Goal: Task Accomplishment & Management: Complete application form

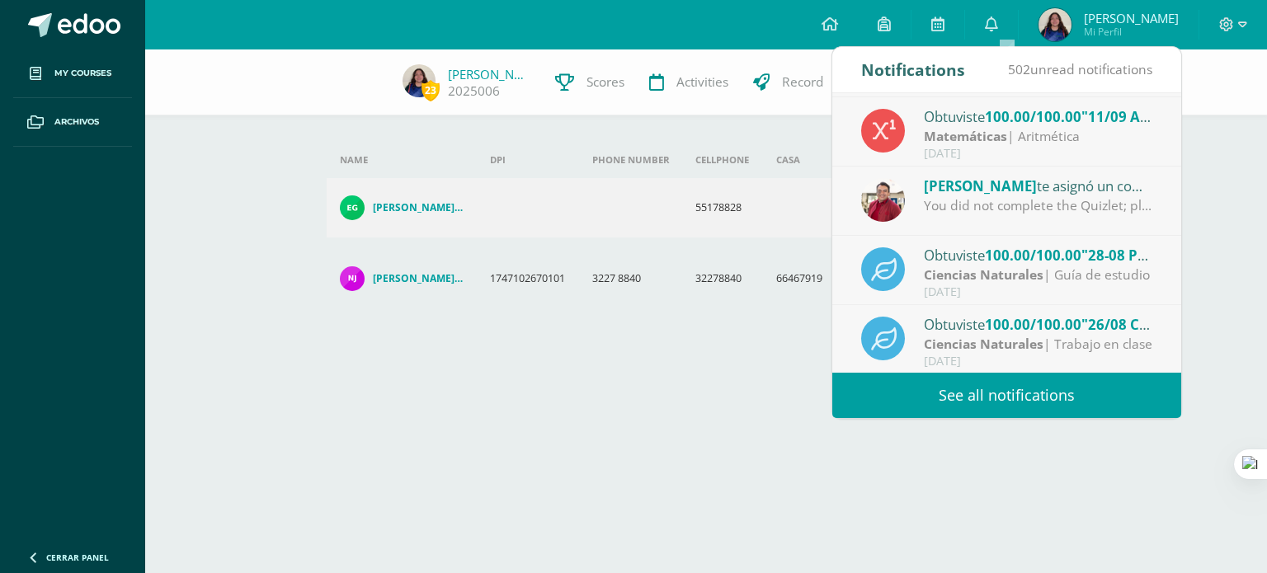
scroll to position [271, 0]
click at [1187, 264] on div "23 Sofía González 2025006 Scores Activities Record Contacts Add new guardian Ad…" at bounding box center [706, 216] width 1122 height 333
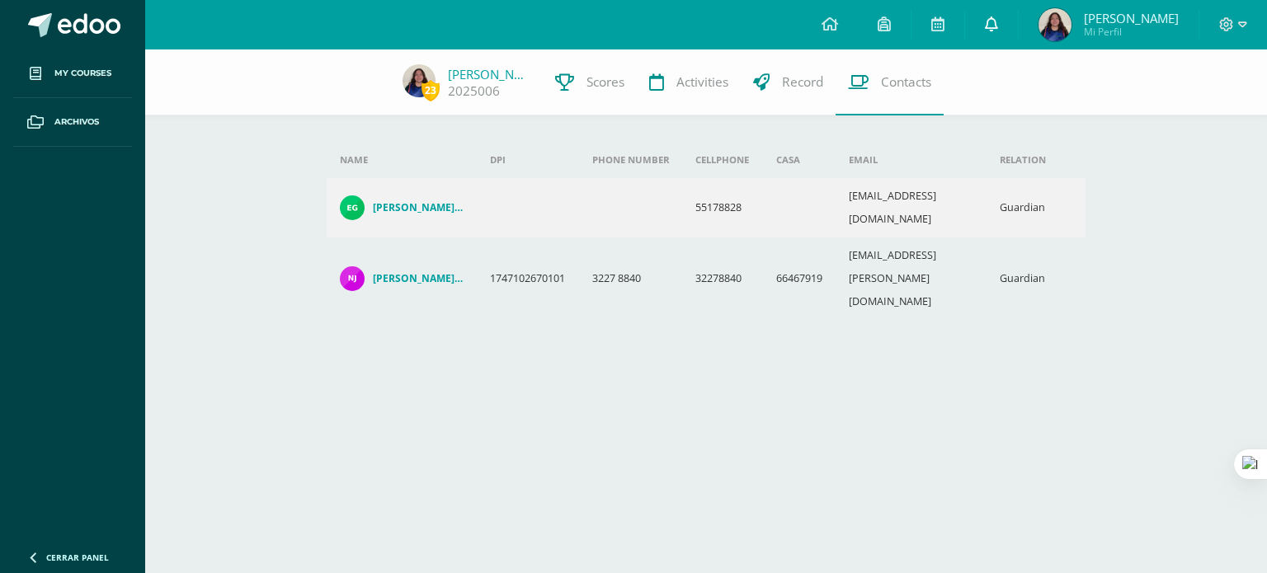
click at [1011, 49] on link "0" at bounding box center [991, 25] width 53 height 50
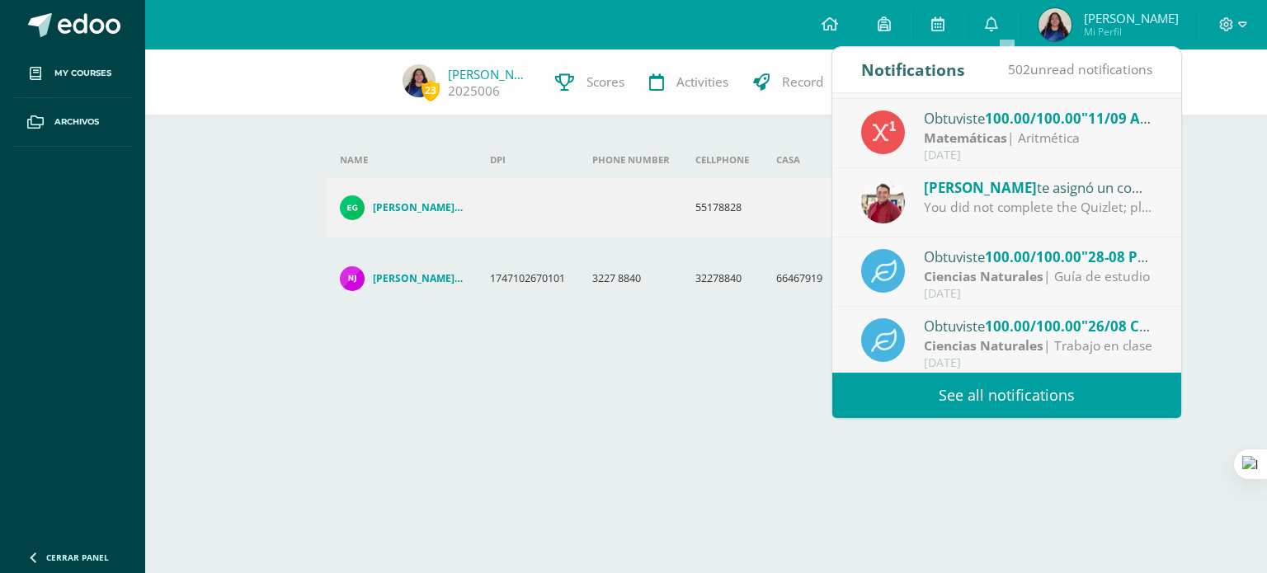
scroll to position [274, 0]
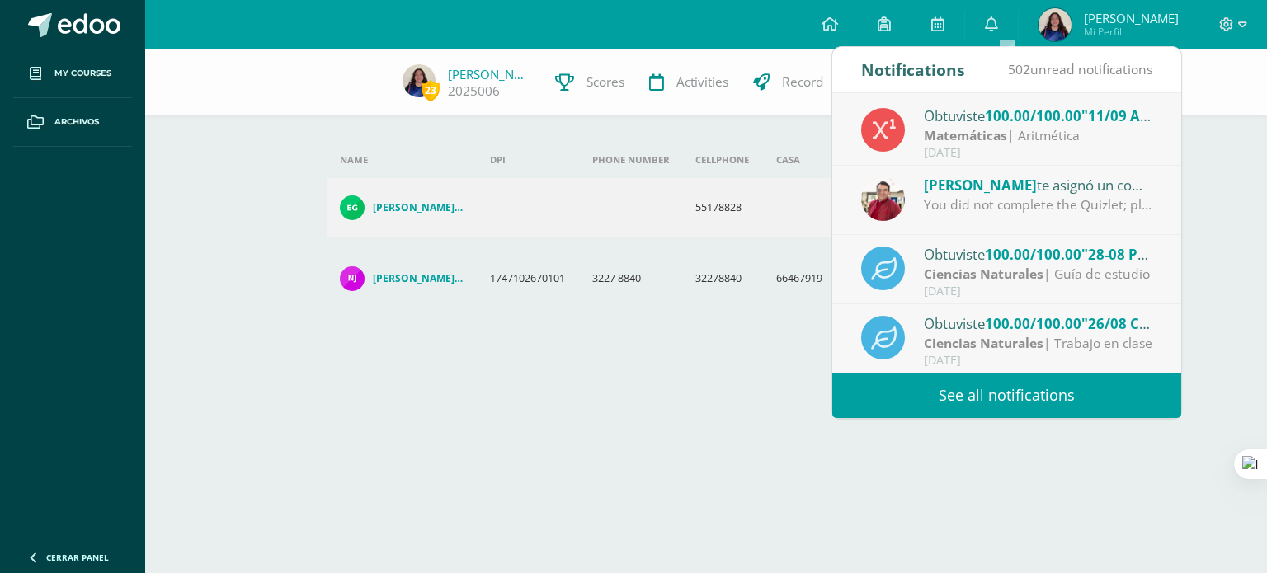
click at [1208, 179] on div "23 Sofía González 2025006 Scores Activities Record Contacts Add new guardian Ad…" at bounding box center [706, 216] width 1122 height 333
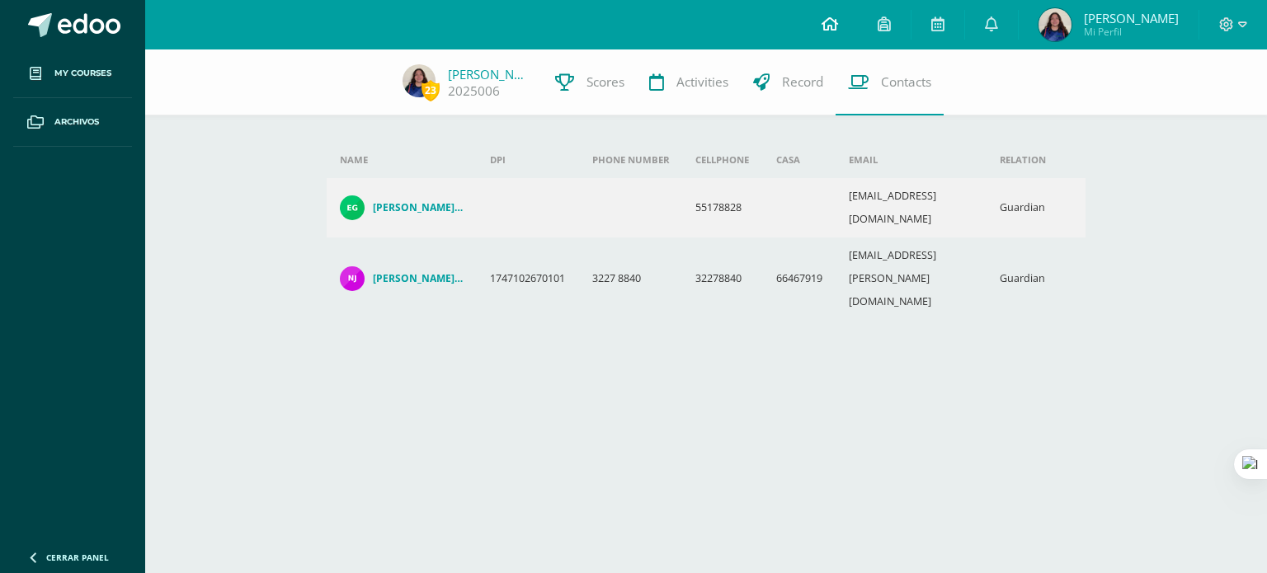
click at [837, 19] on icon at bounding box center [830, 24] width 17 height 15
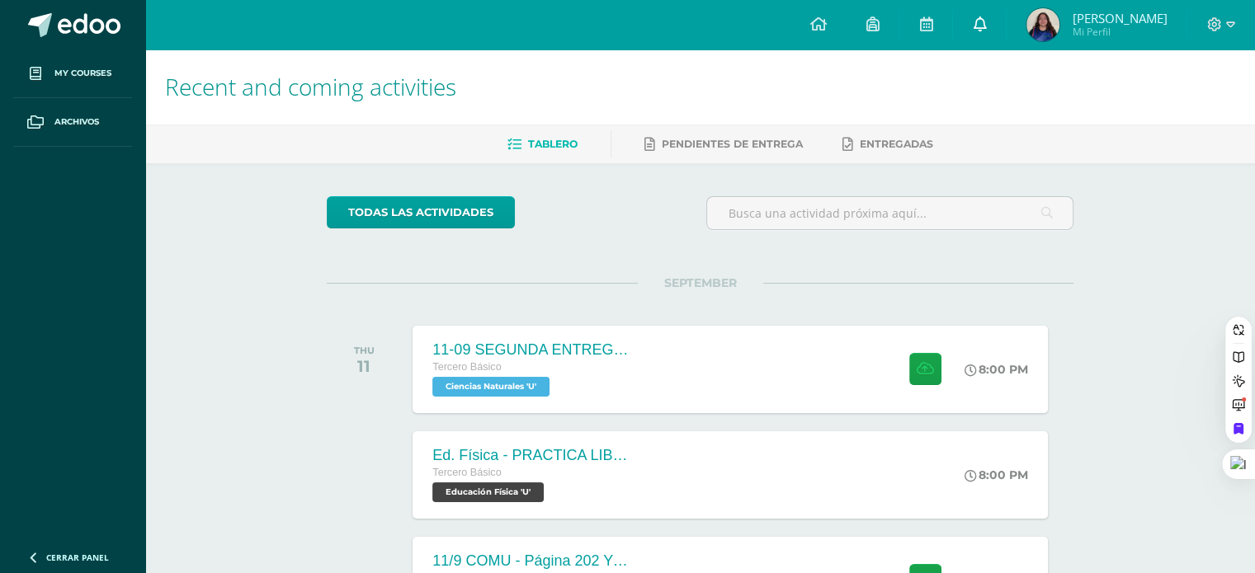
click at [986, 26] on icon at bounding box center [979, 24] width 13 height 15
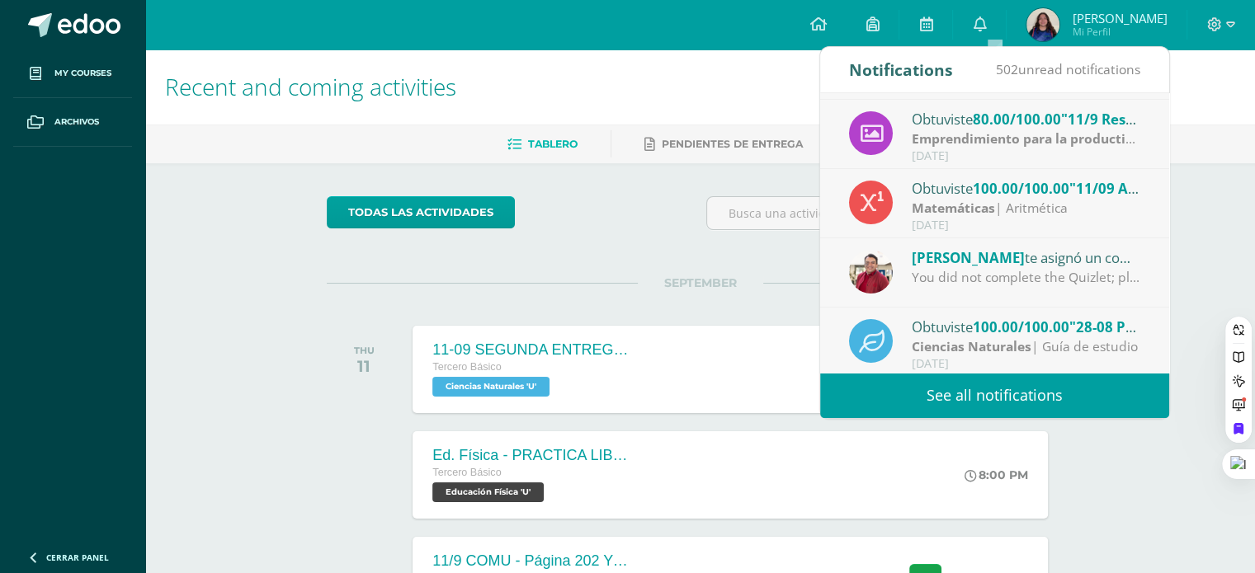
scroll to position [274, 0]
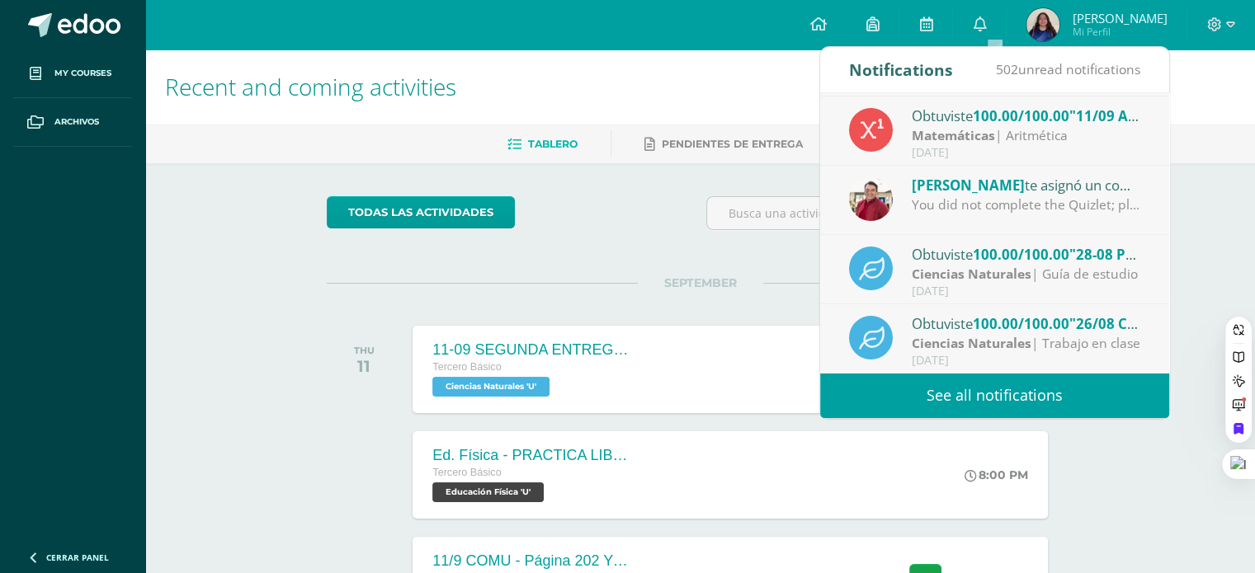
click at [997, 395] on link "See all notifications" at bounding box center [994, 395] width 349 height 45
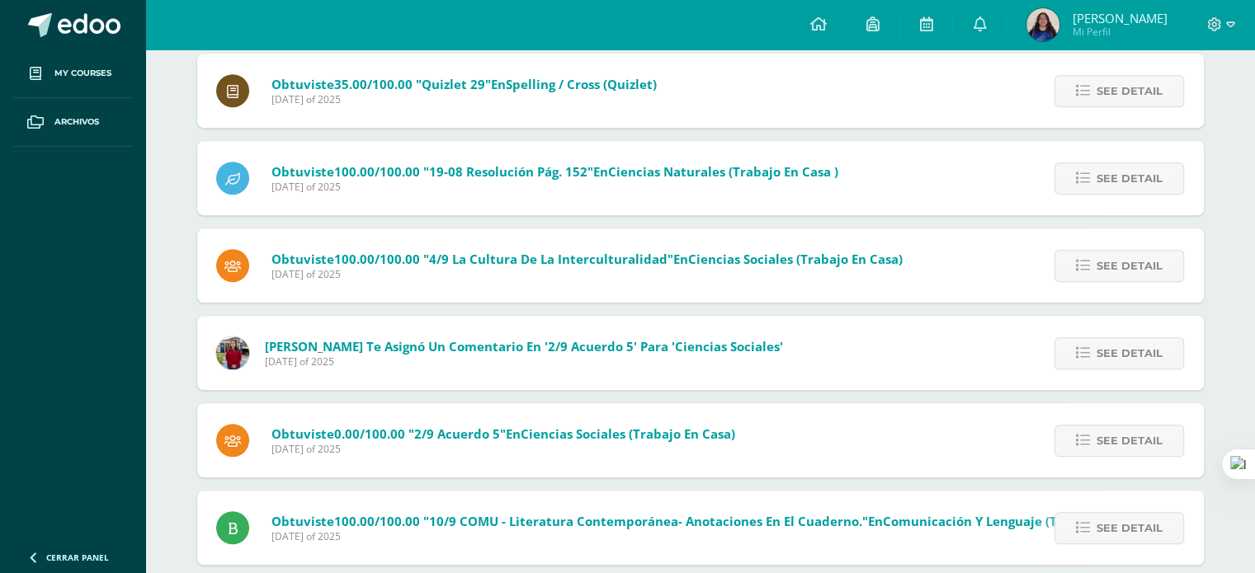
scroll to position [1142, 0]
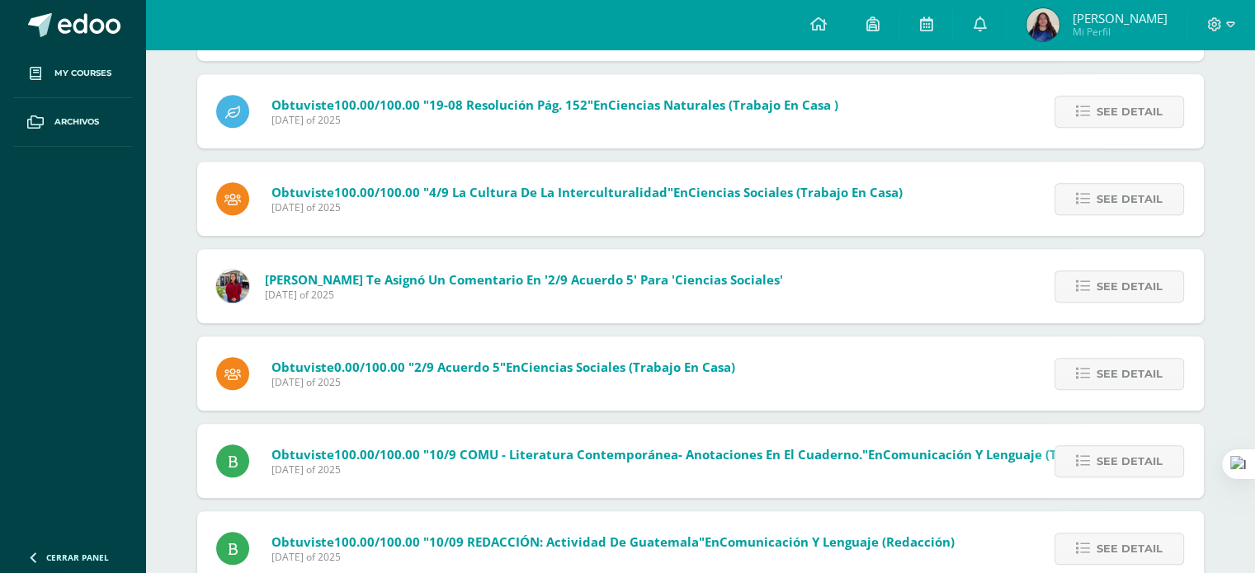
click at [663, 382] on span "[DATE] of 2025" at bounding box center [503, 382] width 464 height 14
click at [1106, 366] on span "See detail" at bounding box center [1130, 374] width 66 height 31
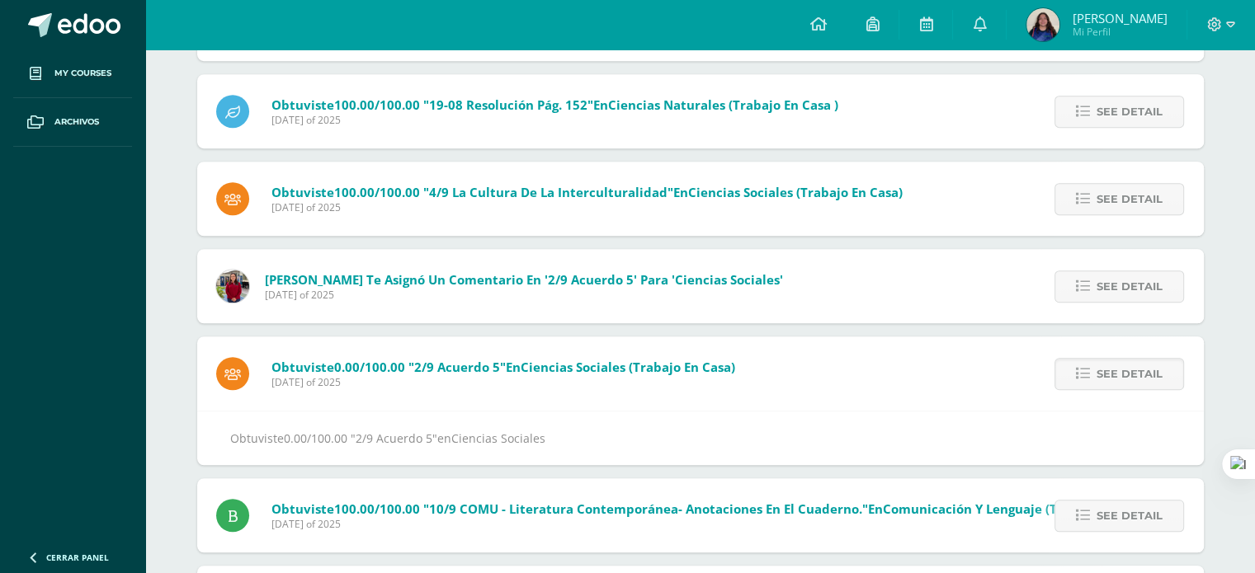
click at [524, 373] on span "Obtuviste 0.00/100.00 "2/9 Acuerdo 5" en Ciencias Sociales (Trabajo en casa)" at bounding box center [503, 367] width 464 height 17
click at [1097, 380] on span "See detail" at bounding box center [1130, 374] width 66 height 31
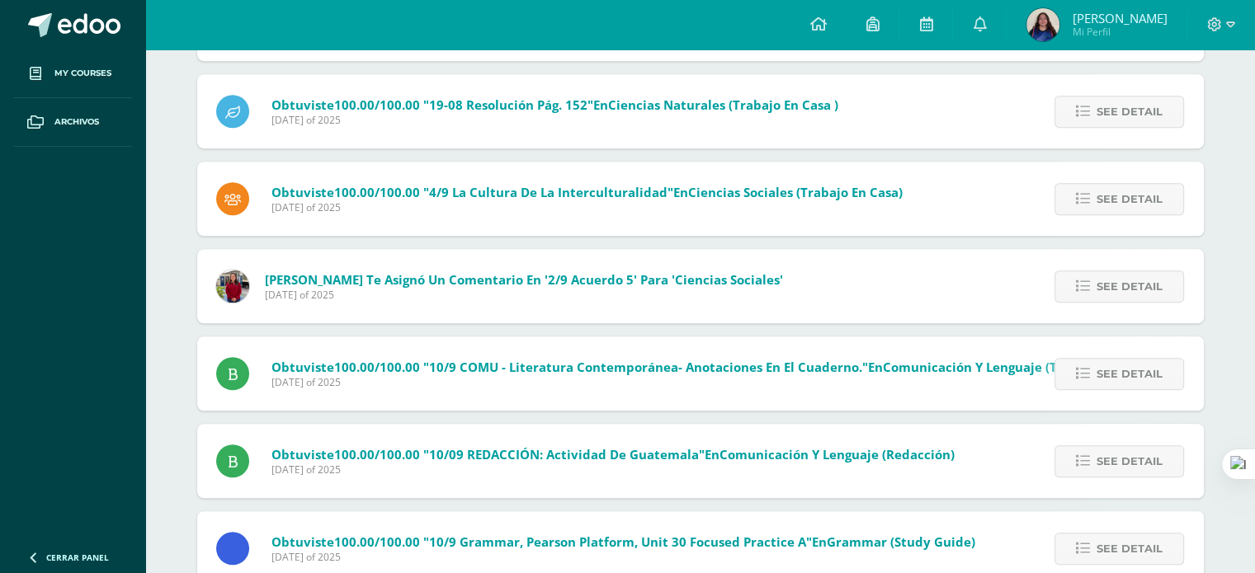
click at [876, 375] on span "Obtuviste 100.00/100.00 "10/9 COMU - Literatura contemporánea- Anotaciones en e…" at bounding box center [715, 367] width 888 height 17
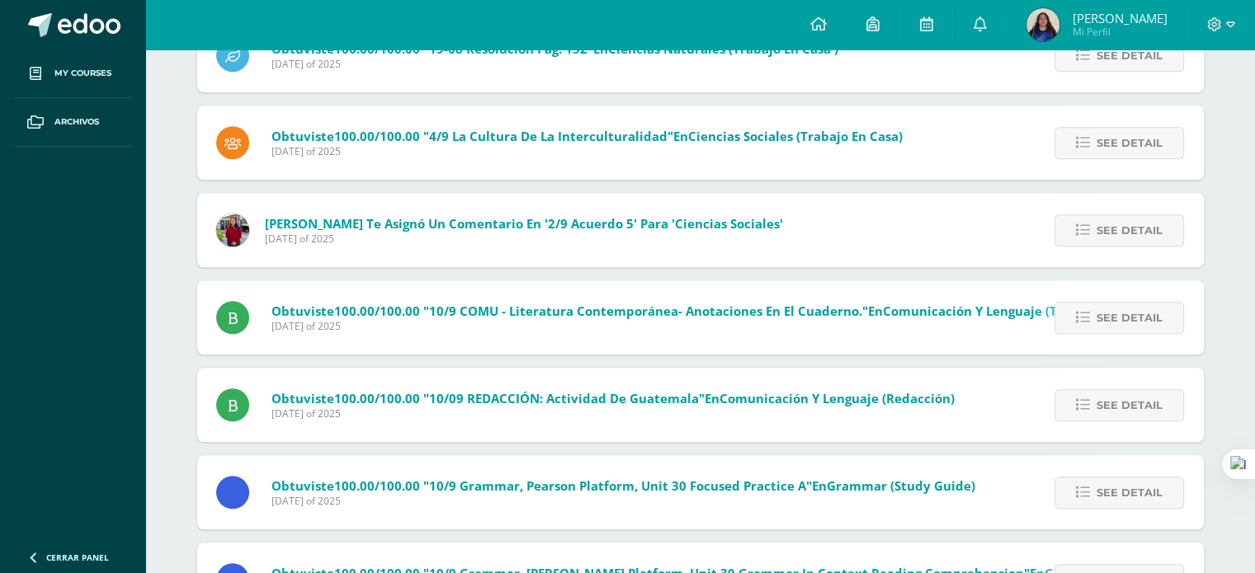
scroll to position [1188, 0]
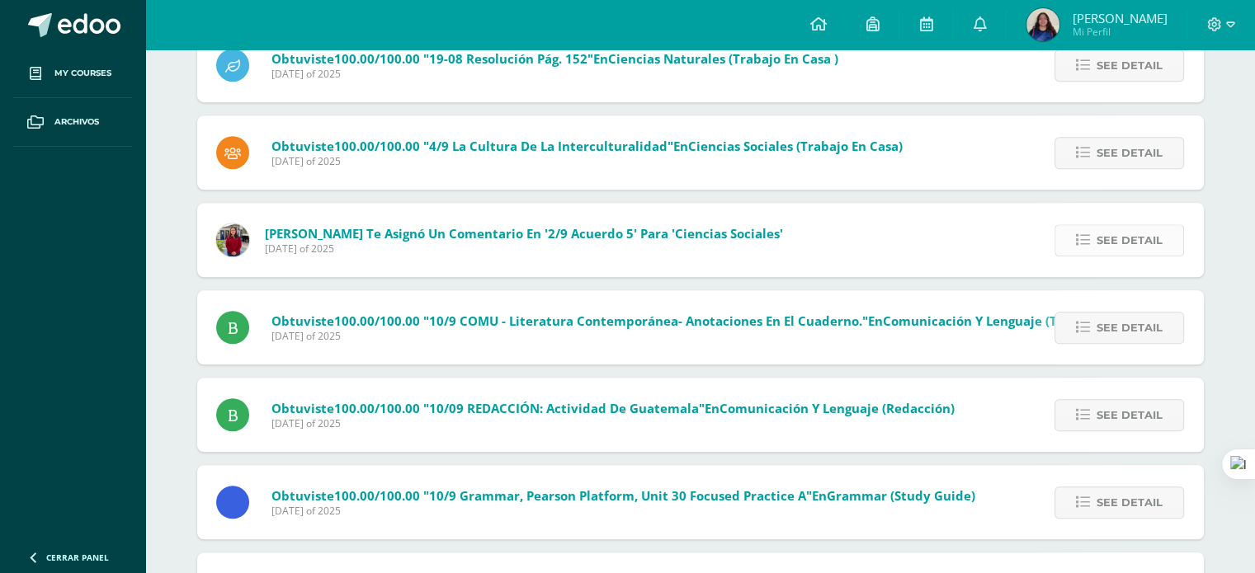
click at [1093, 249] on link "See detail" at bounding box center [1119, 240] width 130 height 32
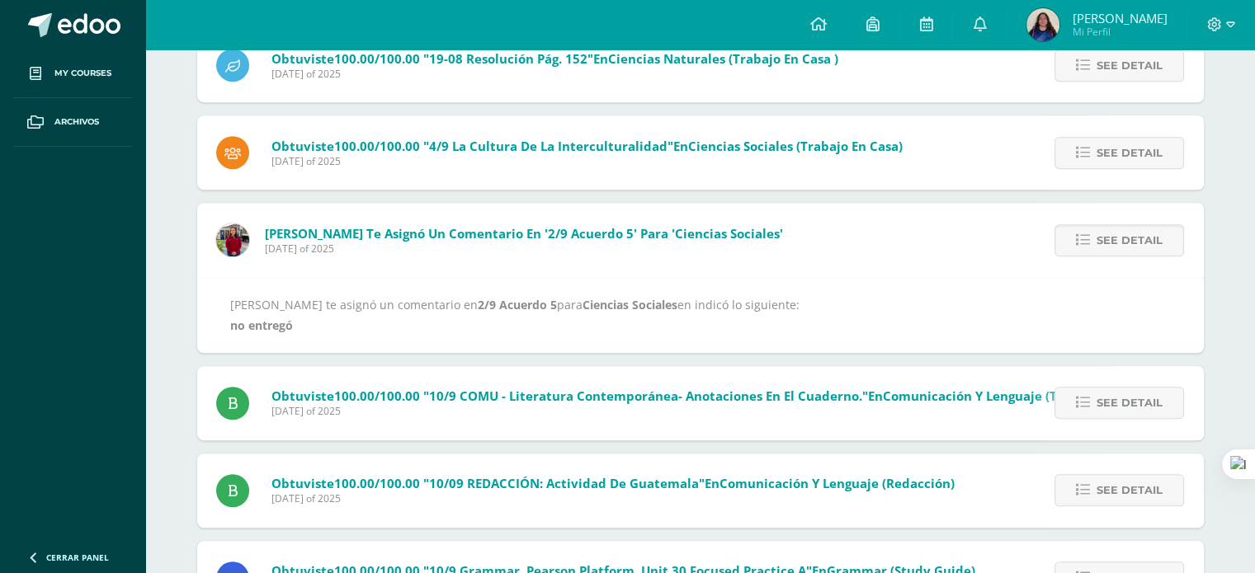
click at [756, 286] on div "Ligia Vega te asignó un comentario en 2/9 Acuerdo 5 para Ciencias Sociales en i…" at bounding box center [700, 314] width 1007 height 75
click at [846, 21] on link at bounding box center [818, 25] width 56 height 50
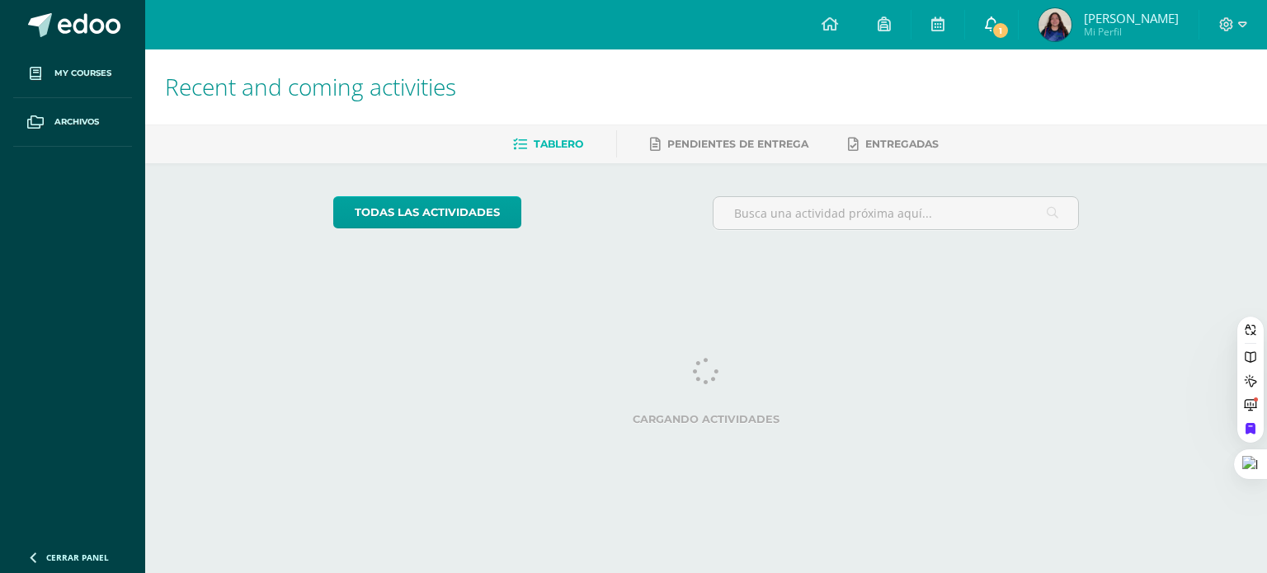
click at [1016, 21] on link "1" at bounding box center [991, 25] width 53 height 50
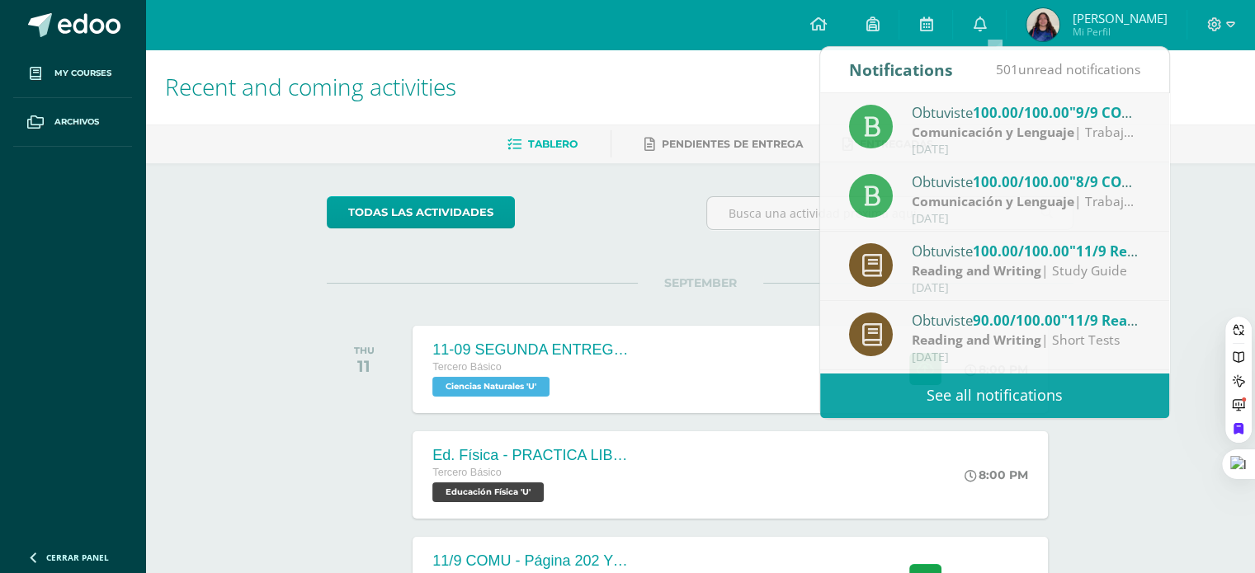
click at [1202, 130] on div "Tablero Pendientes de entrega Entregadas" at bounding box center [719, 144] width 1149 height 39
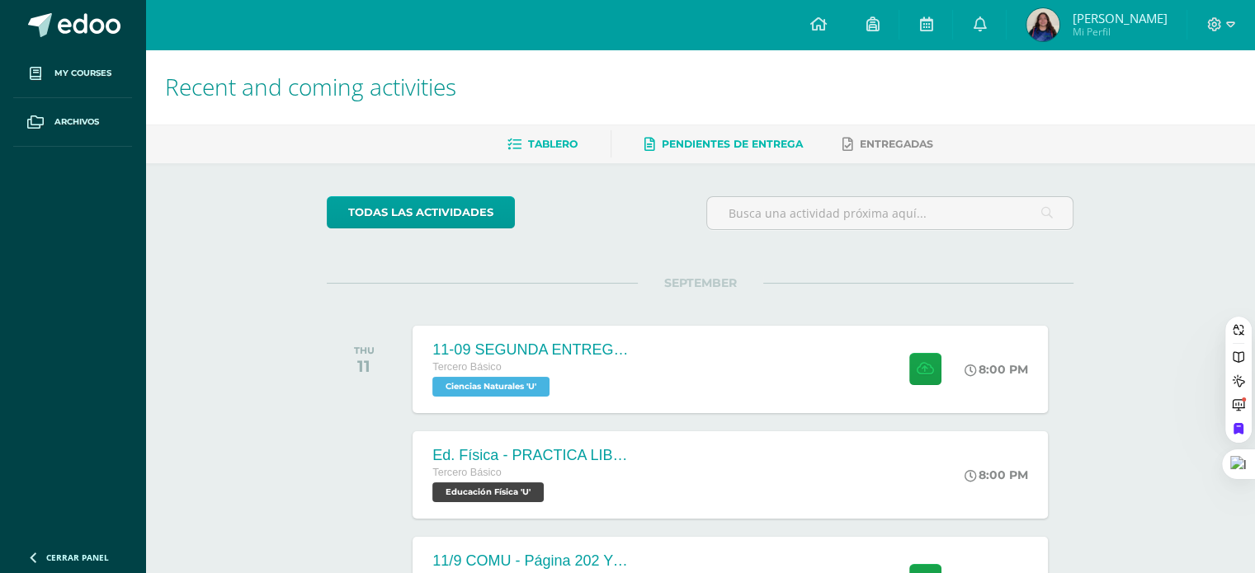
click at [762, 144] on span "Pendientes de entrega" at bounding box center [732, 144] width 141 height 12
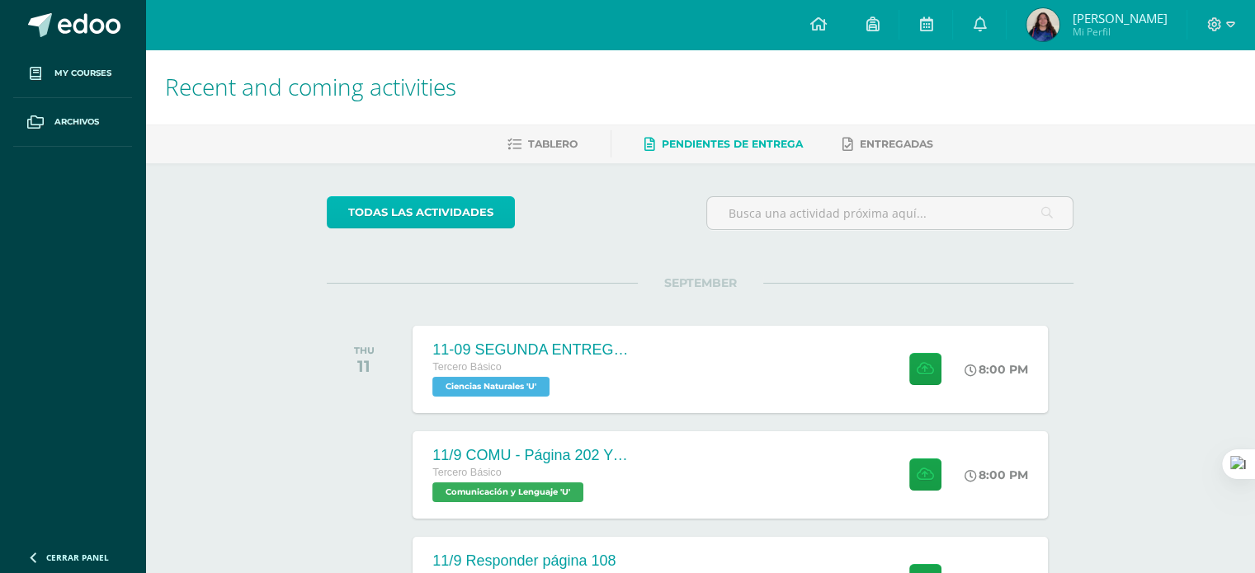
click at [427, 226] on link "todas las Actividades" at bounding box center [421, 212] width 188 height 32
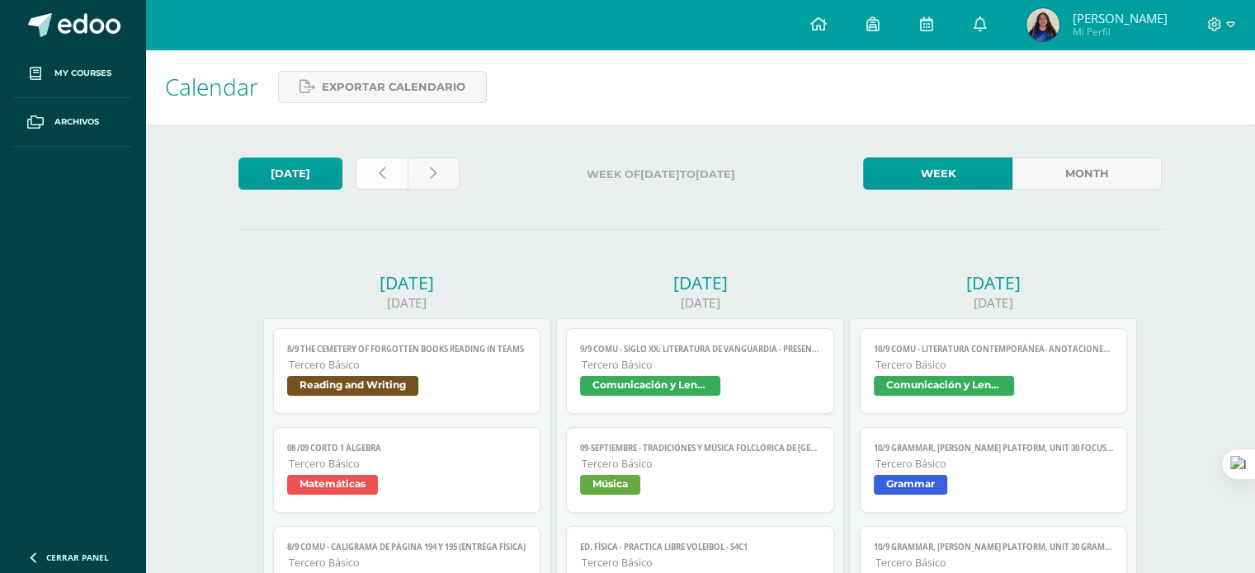
click at [390, 174] on link at bounding box center [382, 174] width 52 height 32
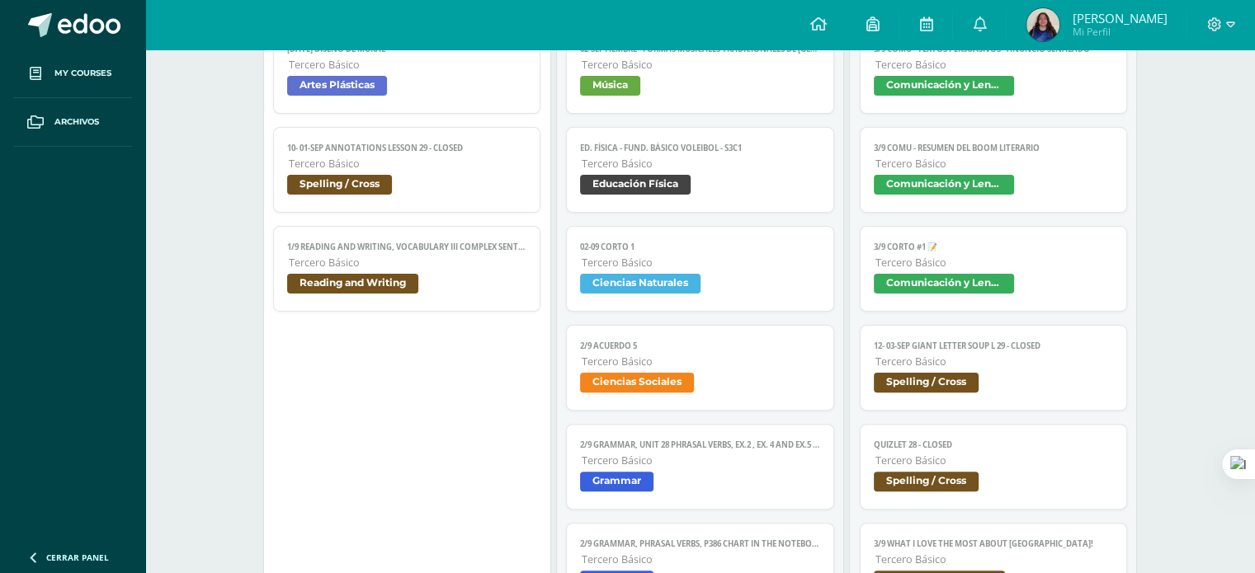
scroll to position [407, 0]
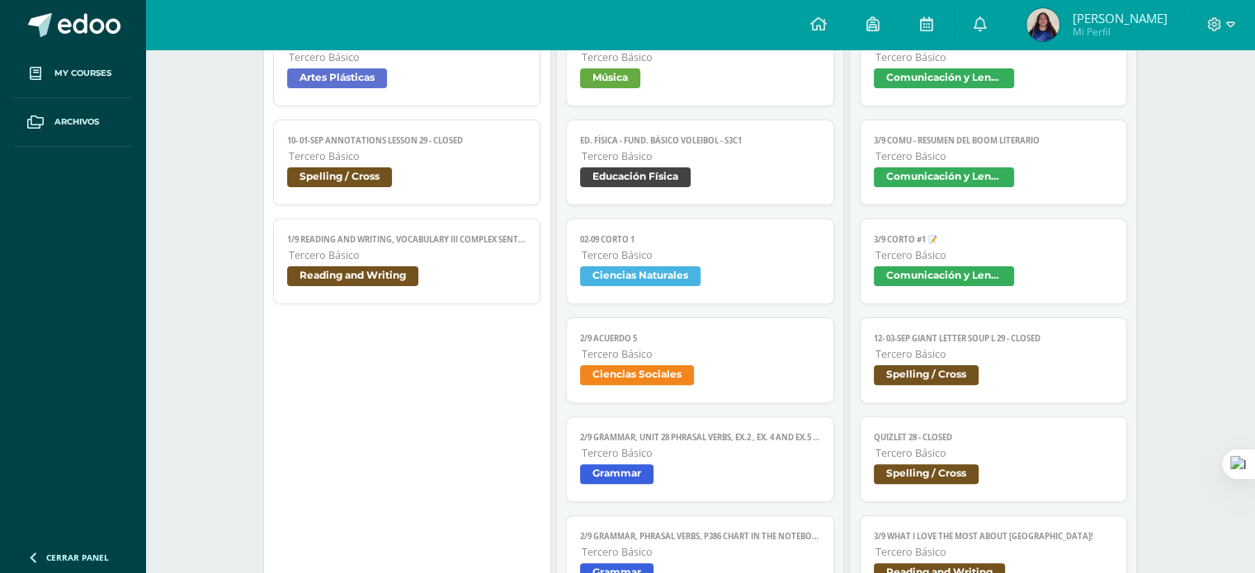
drag, startPoint x: 1267, startPoint y: 75, endPoint x: 1265, endPoint y: 144, distance: 69.3
click at [757, 354] on span "Tercero Básico" at bounding box center [701, 354] width 238 height 14
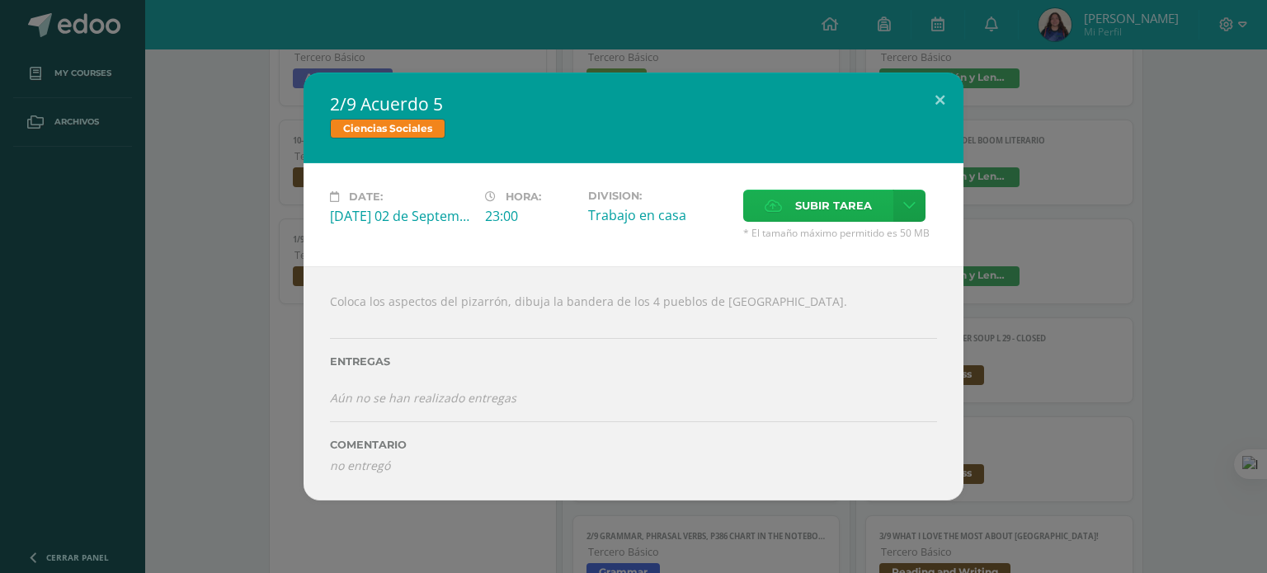
click at [809, 204] on span "Subir tarea" at bounding box center [833, 206] width 77 height 31
click at [0, 0] on input "Subir tarea" at bounding box center [0, 0] width 0 height 0
click at [811, 194] on span "Subir tarea" at bounding box center [833, 206] width 77 height 31
click at [0, 0] on input "Subir tarea" at bounding box center [0, 0] width 0 height 0
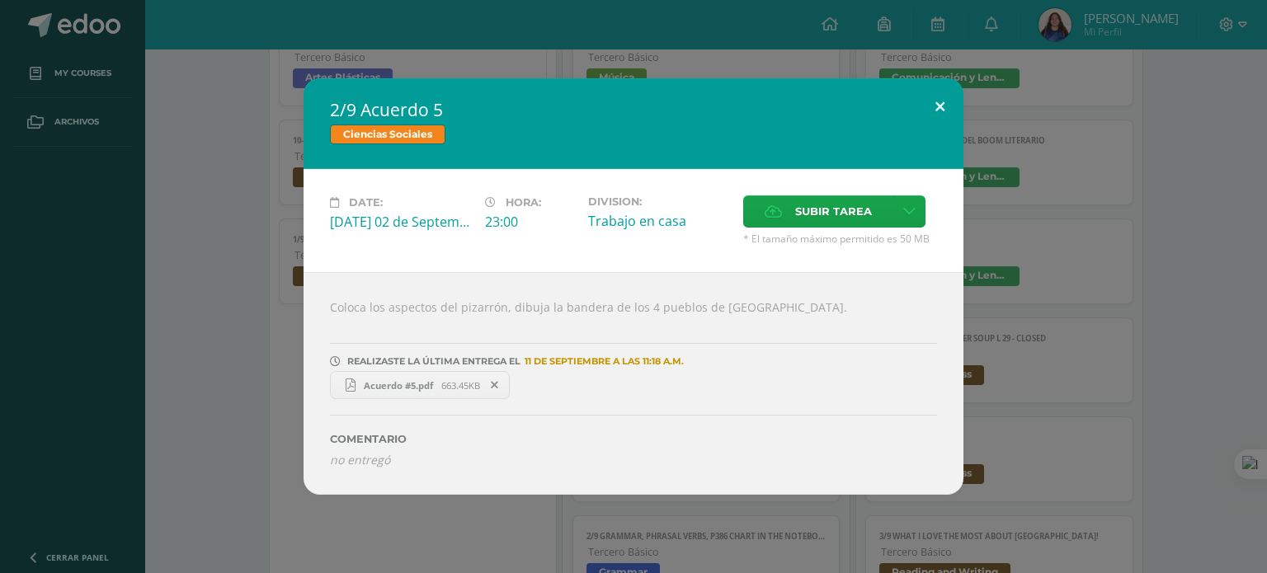
click at [938, 116] on button at bounding box center [940, 106] width 47 height 56
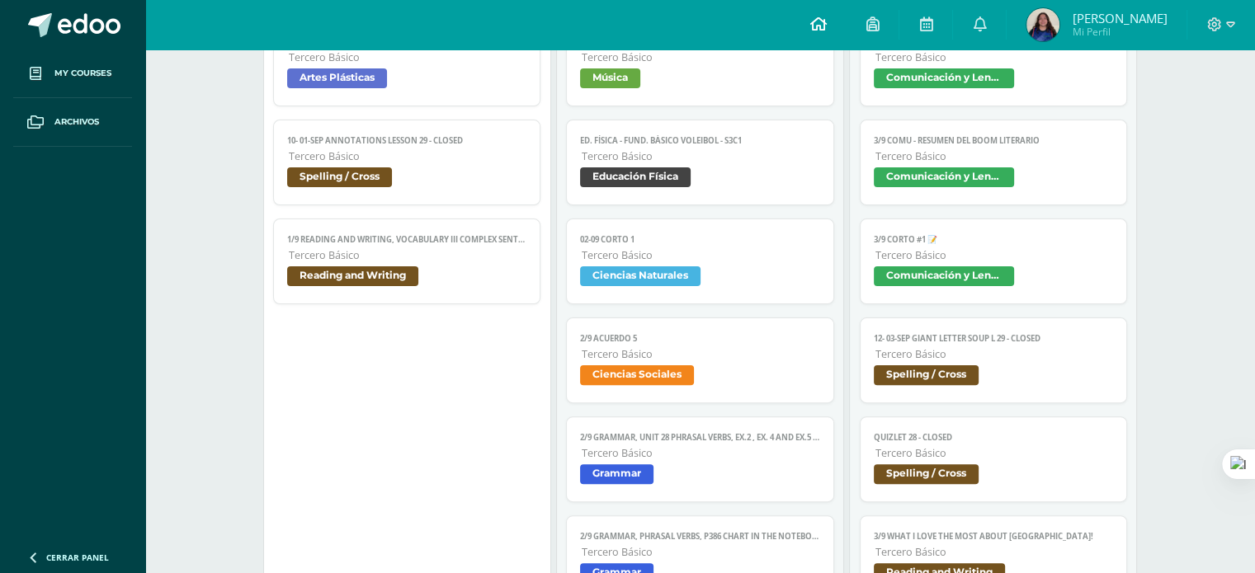
click at [826, 18] on icon at bounding box center [817, 24] width 17 height 15
